Goal: Task Accomplishment & Management: Manage account settings

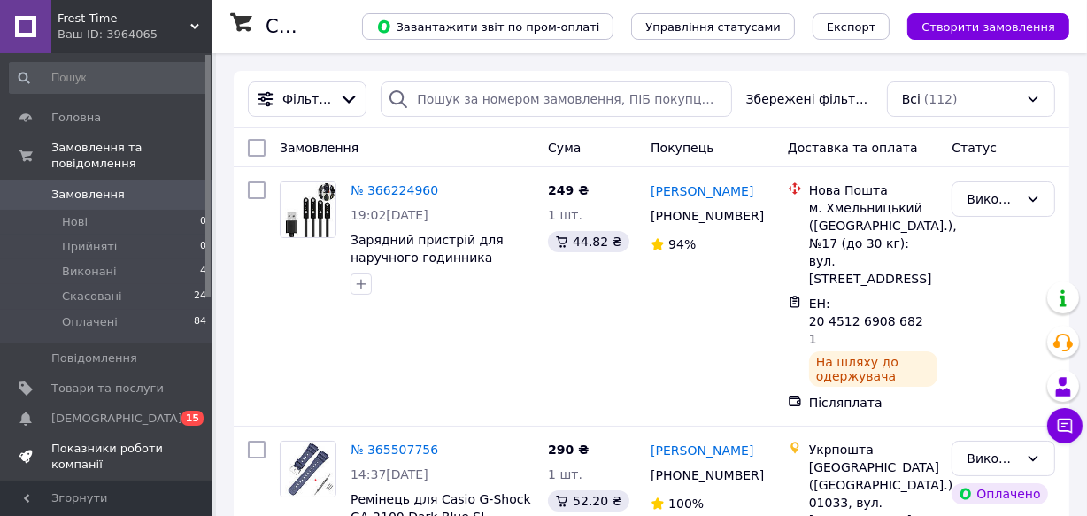
click at [108, 441] on span "Показники роботи компанії" at bounding box center [107, 457] width 112 height 32
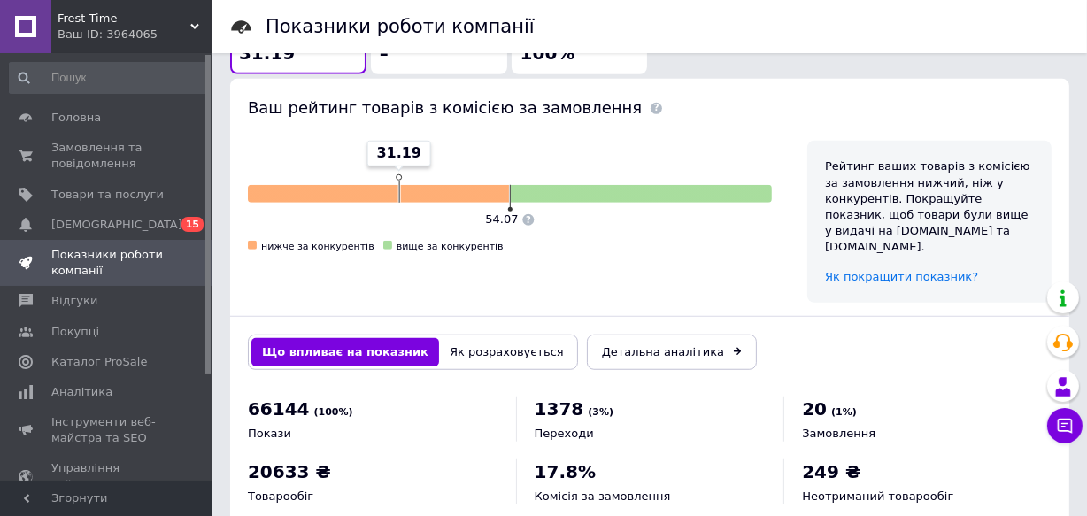
scroll to position [1132, 0]
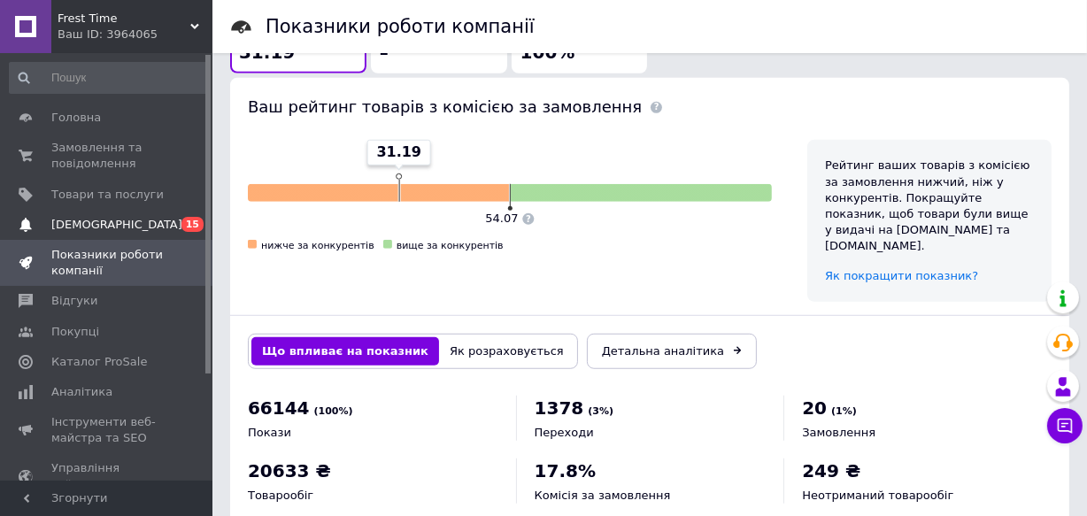
click at [96, 220] on span "[DEMOGRAPHIC_DATA]" at bounding box center [116, 225] width 131 height 16
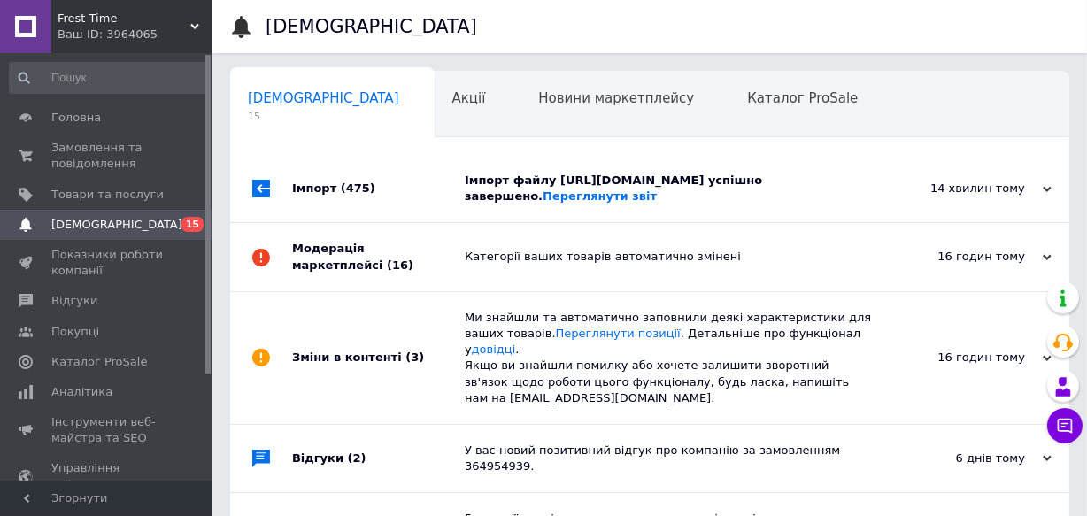
scroll to position [0, 9]
